Goal: Task Accomplishment & Management: Complete application form

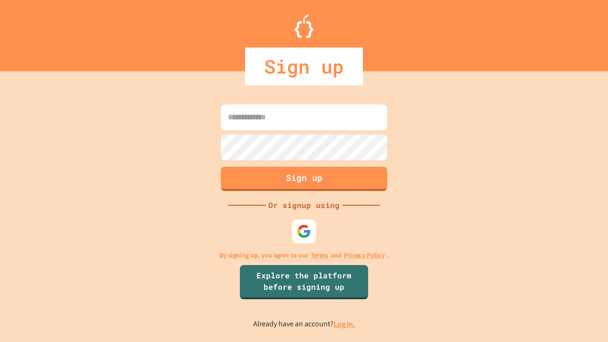
click at [345, 324] on link "Log in." at bounding box center [345, 324] width 22 height 10
